Goal: Task Accomplishment & Management: Use online tool/utility

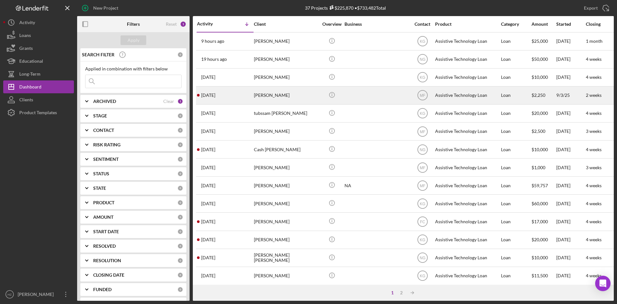
click at [259, 98] on div "[PERSON_NAME]" at bounding box center [286, 95] width 64 height 17
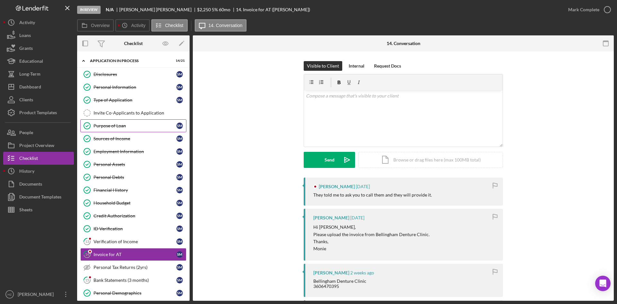
click at [117, 127] on div "Purpose of Loan" at bounding box center [135, 125] width 83 height 5
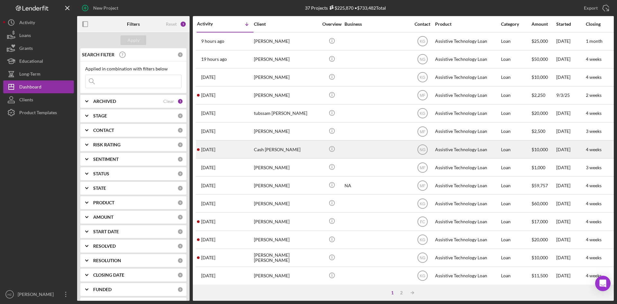
click at [266, 147] on div "Cash [PERSON_NAME]" at bounding box center [286, 149] width 64 height 17
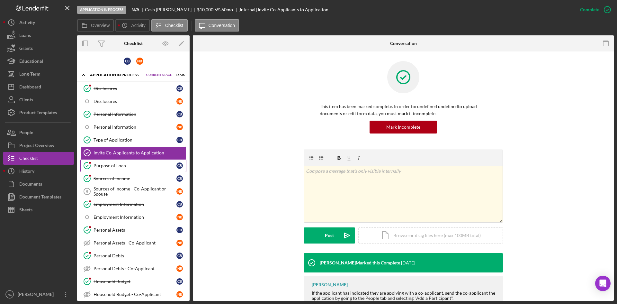
click at [115, 166] on div "Purpose of Loan" at bounding box center [135, 165] width 83 height 5
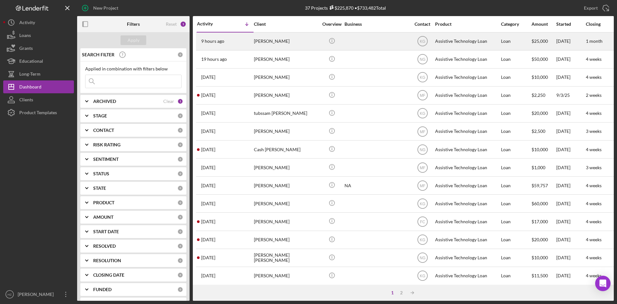
click at [271, 48] on div "[PERSON_NAME]" at bounding box center [286, 41] width 64 height 17
